Goal: Book appointment/travel/reservation

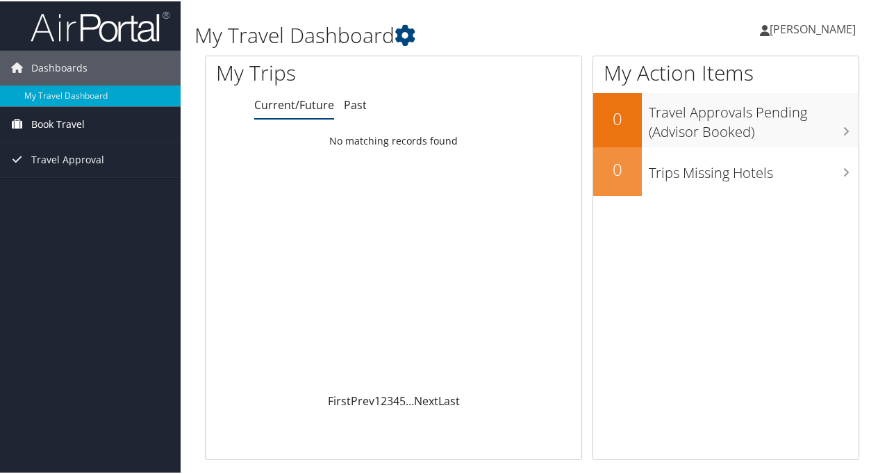
click at [103, 122] on link "Book Travel" at bounding box center [90, 123] width 181 height 35
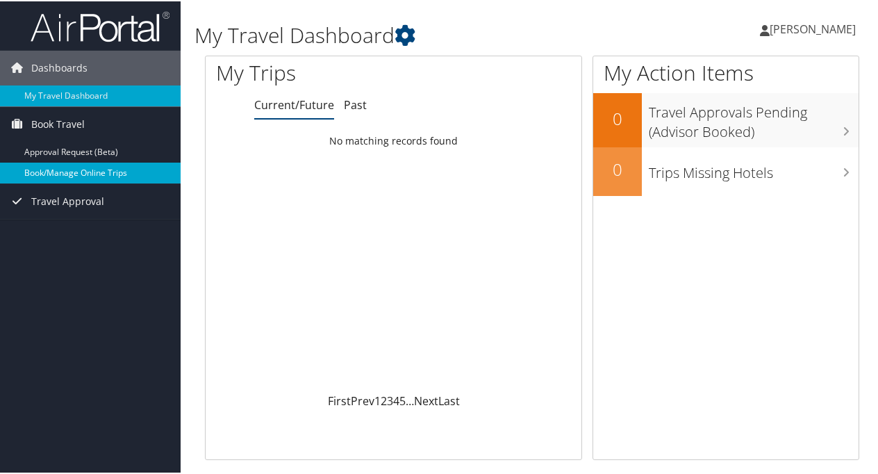
click at [86, 176] on link "Book/Manage Online Trips" at bounding box center [90, 171] width 181 height 21
